Goal: Information Seeking & Learning: Find specific fact

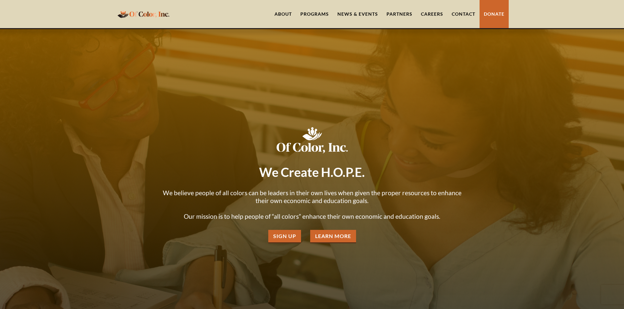
click at [324, 15] on div "Programs" at bounding box center [314, 14] width 28 height 7
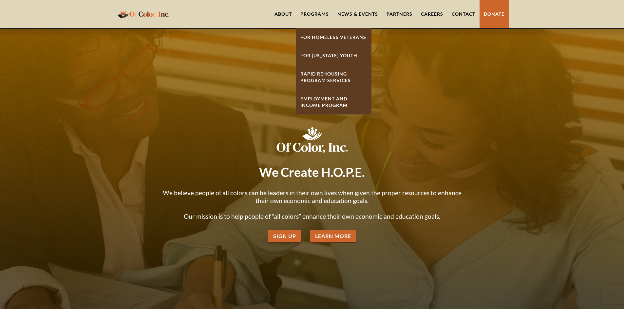
click at [331, 37] on link "For Homeless Veterans" at bounding box center [333, 37] width 75 height 18
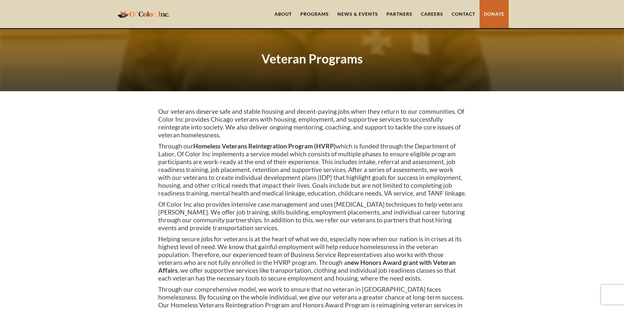
click at [427, 12] on link "Careers" at bounding box center [431, 14] width 31 height 28
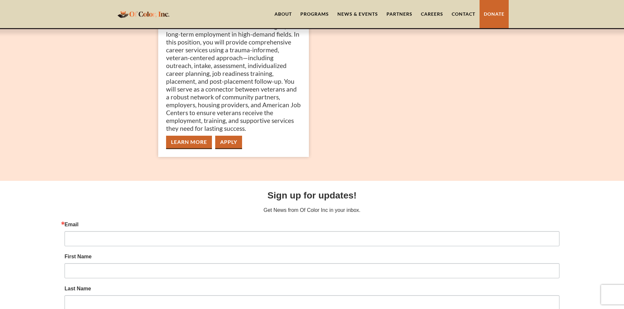
scroll to position [95, 0]
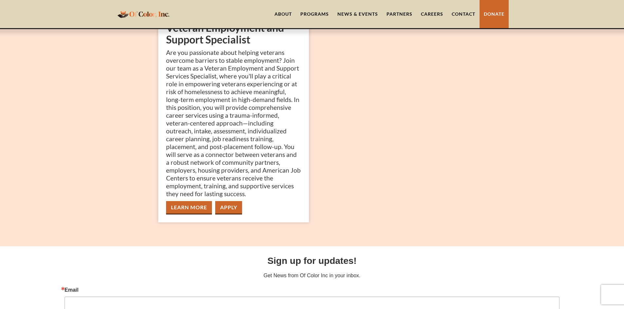
click at [429, 19] on link "Careers" at bounding box center [431, 14] width 31 height 28
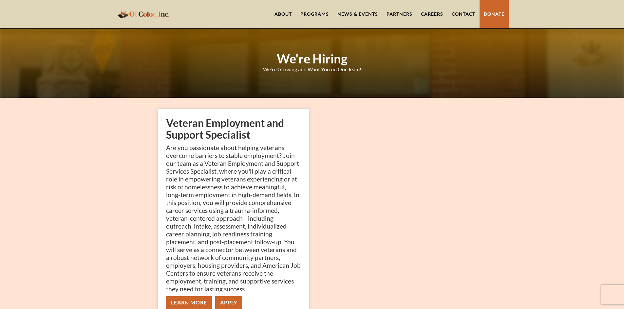
click at [391, 11] on link "Partners" at bounding box center [399, 14] width 34 height 28
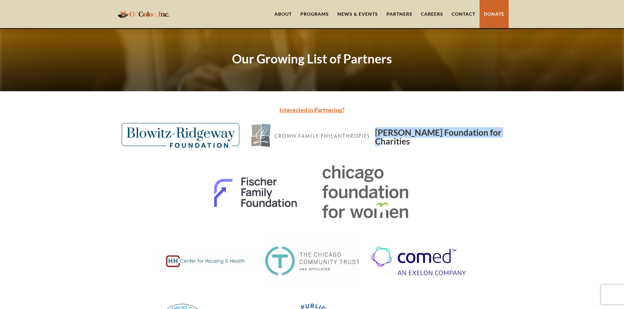
drag, startPoint x: 375, startPoint y: 131, endPoint x: 499, endPoint y: 135, distance: 123.5
click at [499, 135] on h1 "[PERSON_NAME] Foundation for Charities" at bounding box center [442, 137] width 134 height 18
copy h1 "[PERSON_NAME] Foundation"
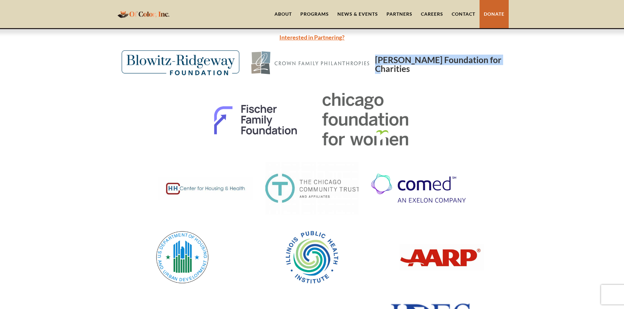
scroll to position [131, 0]
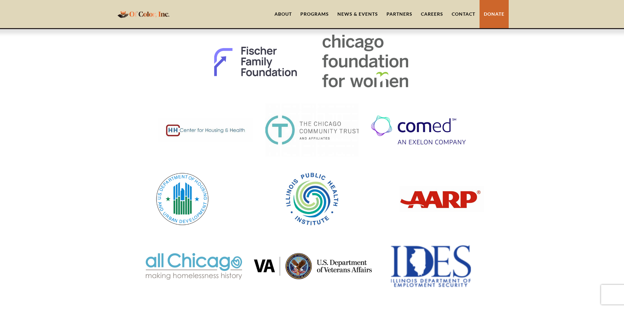
drag, startPoint x: 154, startPoint y: 129, endPoint x: 241, endPoint y: 130, distance: 86.4
click at [241, 130] on div at bounding box center [312, 130] width 393 height 53
drag, startPoint x: 233, startPoint y: 131, endPoint x: 208, endPoint y: 162, distance: 39.6
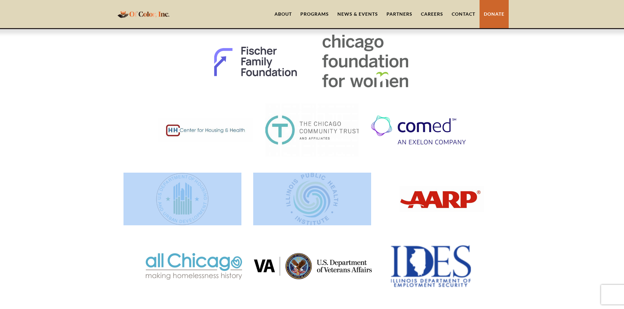
drag, startPoint x: 257, startPoint y: 171, endPoint x: 345, endPoint y: 215, distance: 98.4
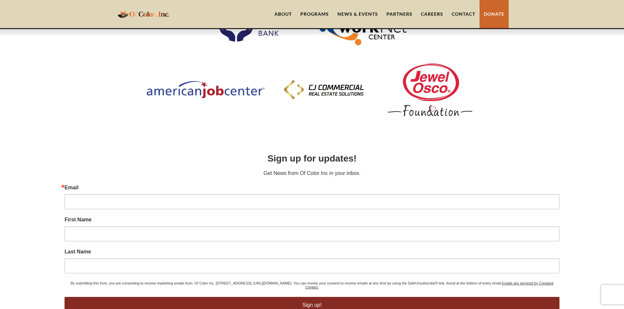
scroll to position [786, 0]
